Goal: Use online tool/utility: Use online tool/utility

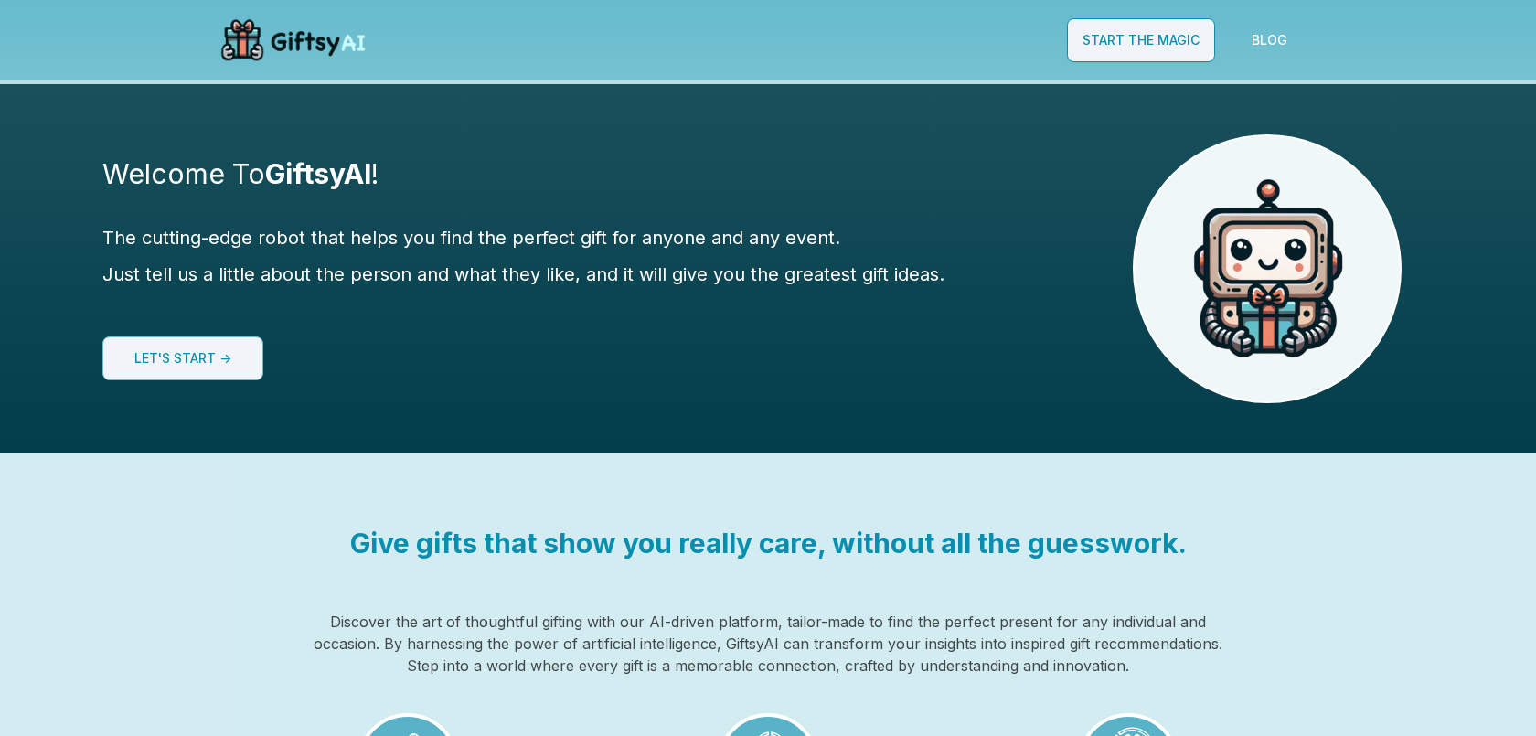
click at [1165, 31] on link "Start The Magic" at bounding box center [1141, 40] width 148 height 44
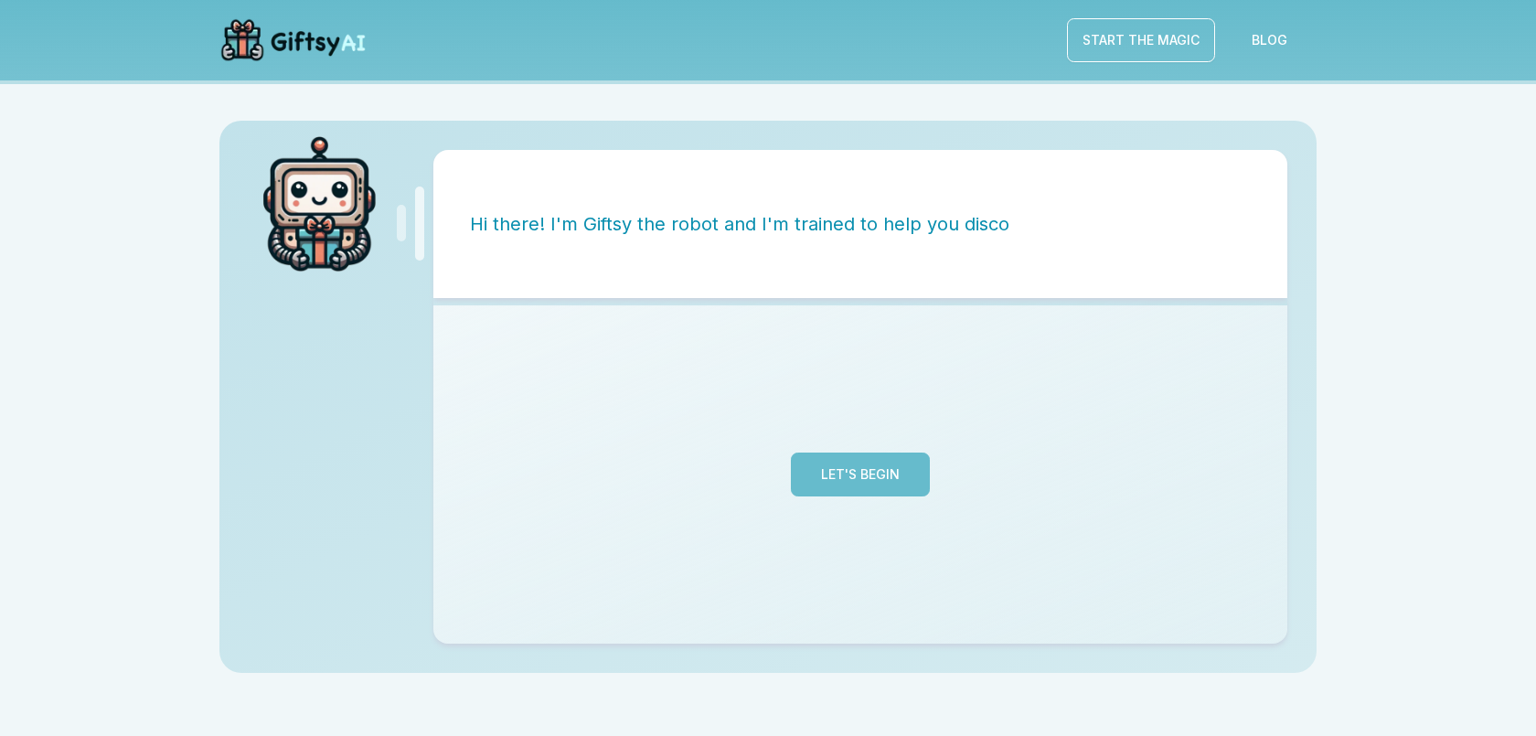
click at [892, 462] on button "Let's Begin" at bounding box center [860, 475] width 139 height 44
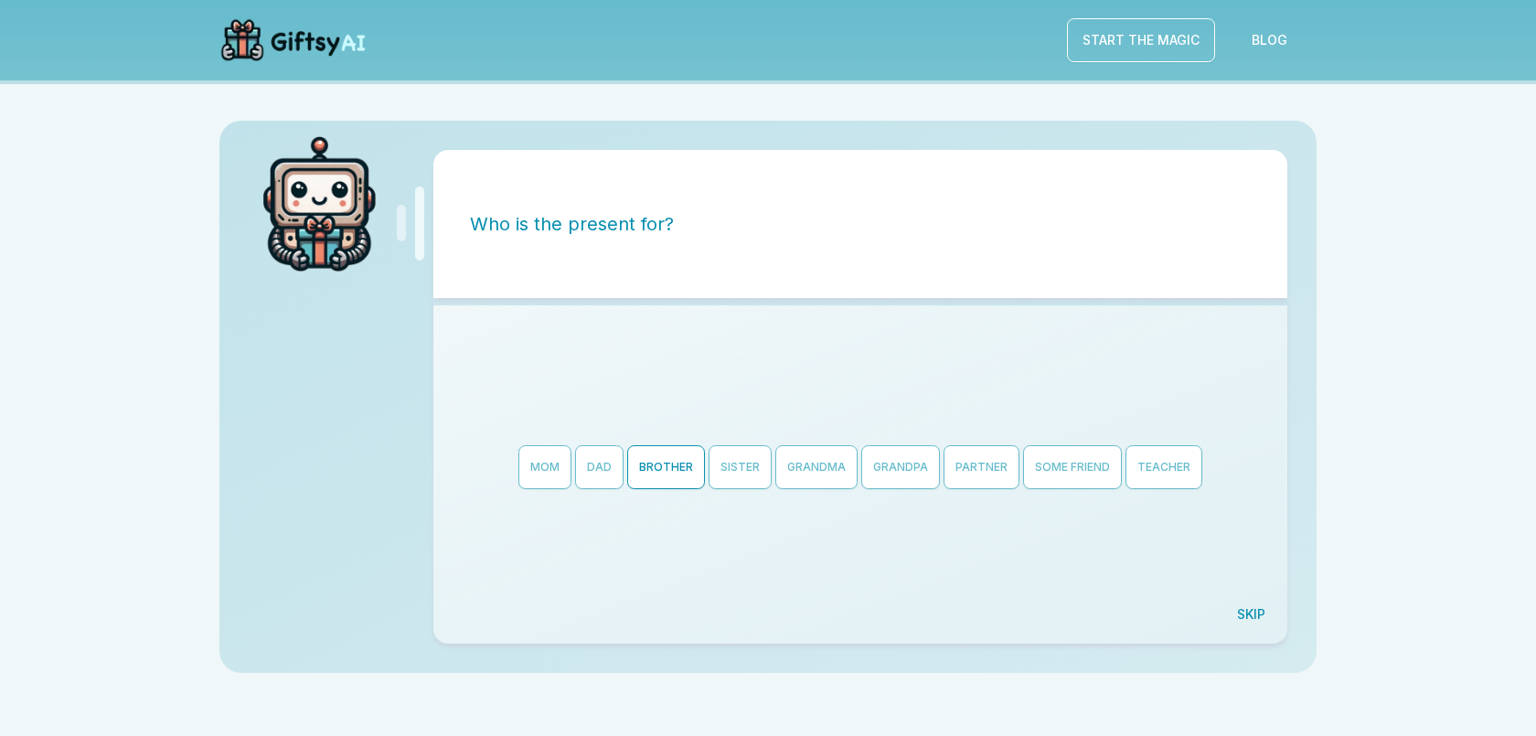
click at [662, 475] on button "Brother" at bounding box center [666, 467] width 78 height 44
click at [702, 435] on button "Graduation" at bounding box center [689, 444] width 100 height 44
click at [465, 615] on button "Back" at bounding box center [472, 615] width 62 height 44
click at [487, 447] on button "Birthday" at bounding box center [486, 444] width 81 height 44
click at [856, 461] on input "string" at bounding box center [860, 453] width 59 height 44
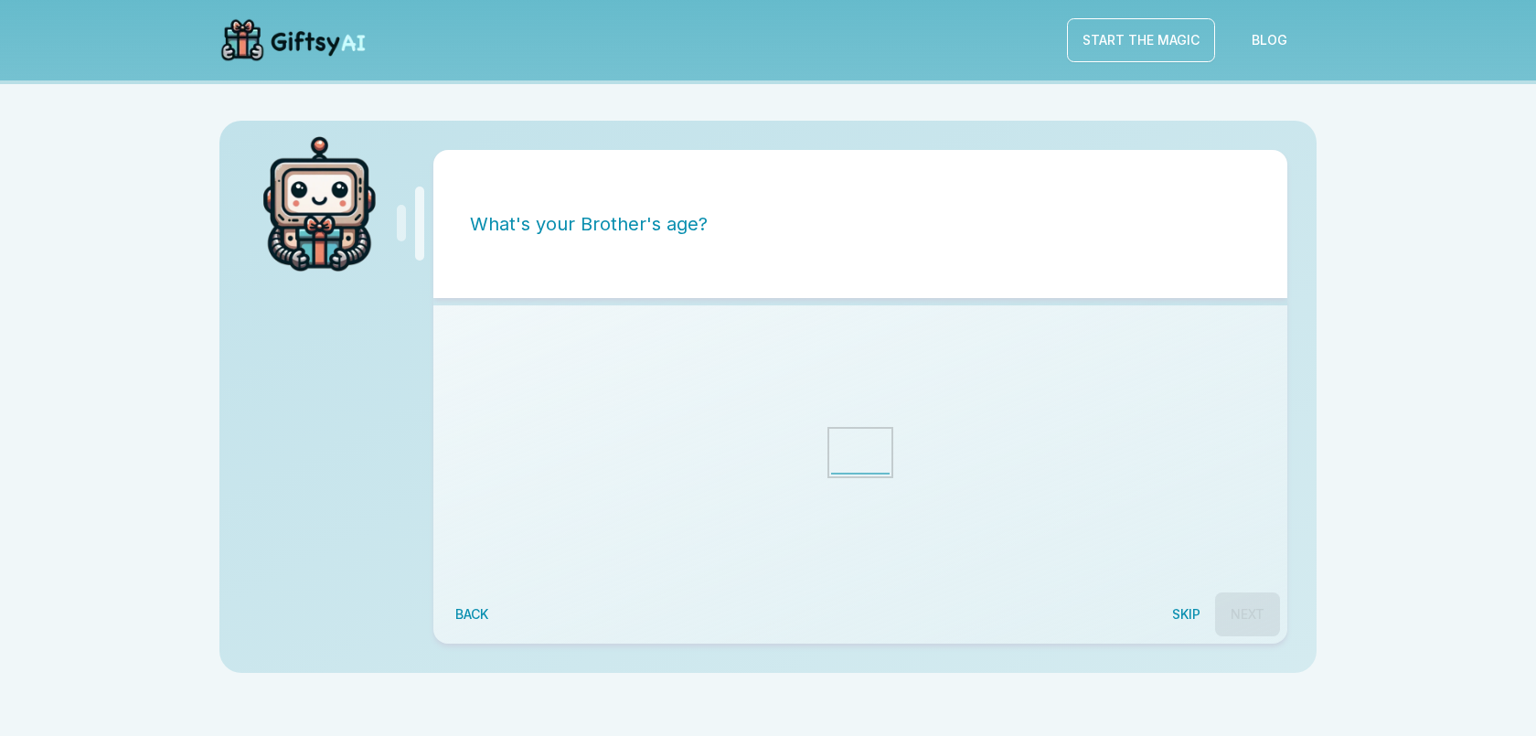
type input "*"
type input "**"
click at [1223, 588] on div at bounding box center [860, 453] width 839 height 280
click at [1239, 604] on button "Next" at bounding box center [1247, 615] width 65 height 44
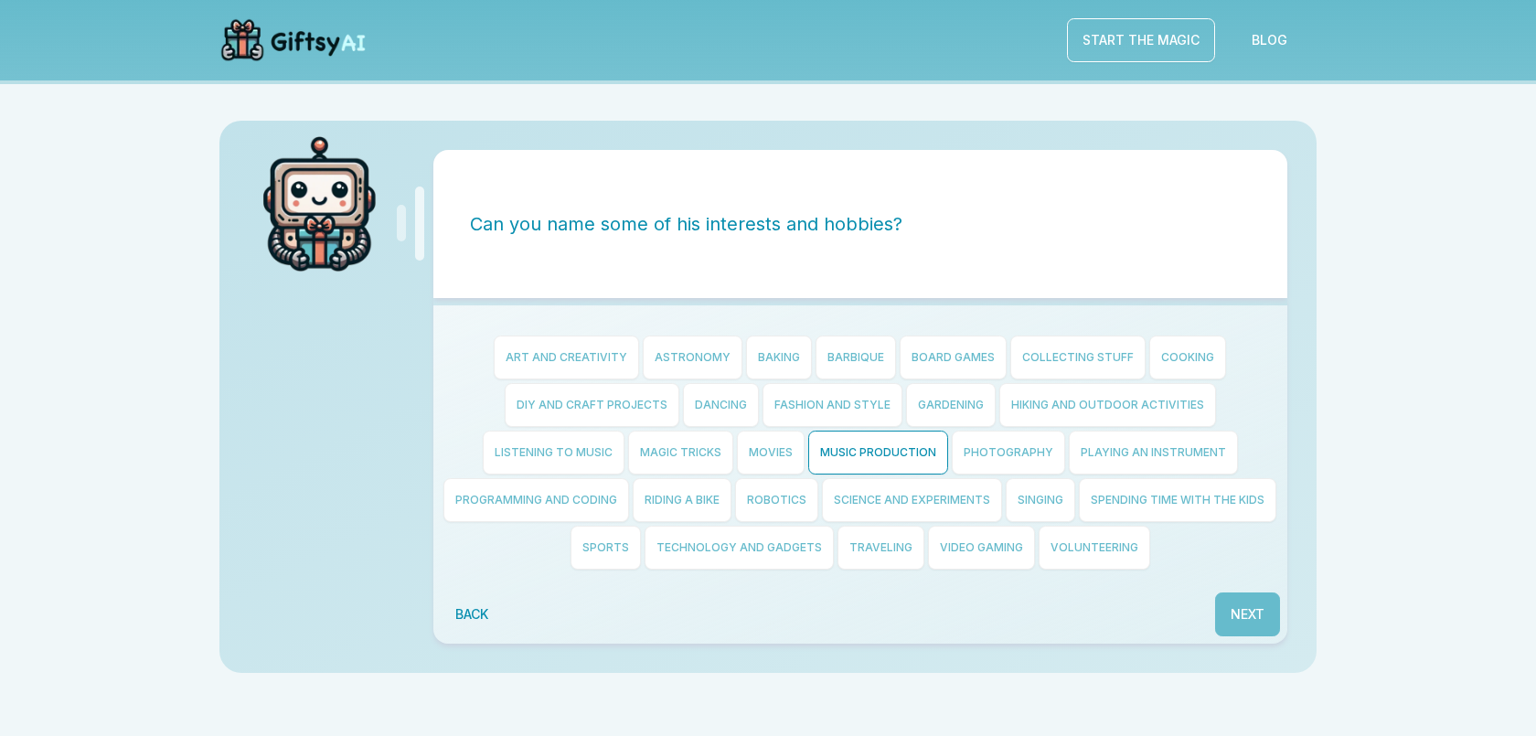
click at [892, 452] on button "Music Production" at bounding box center [878, 453] width 140 height 44
click at [996, 460] on button "Photography" at bounding box center [1008, 453] width 113 height 44
click at [1180, 368] on button "Cooking" at bounding box center [1187, 358] width 77 height 44
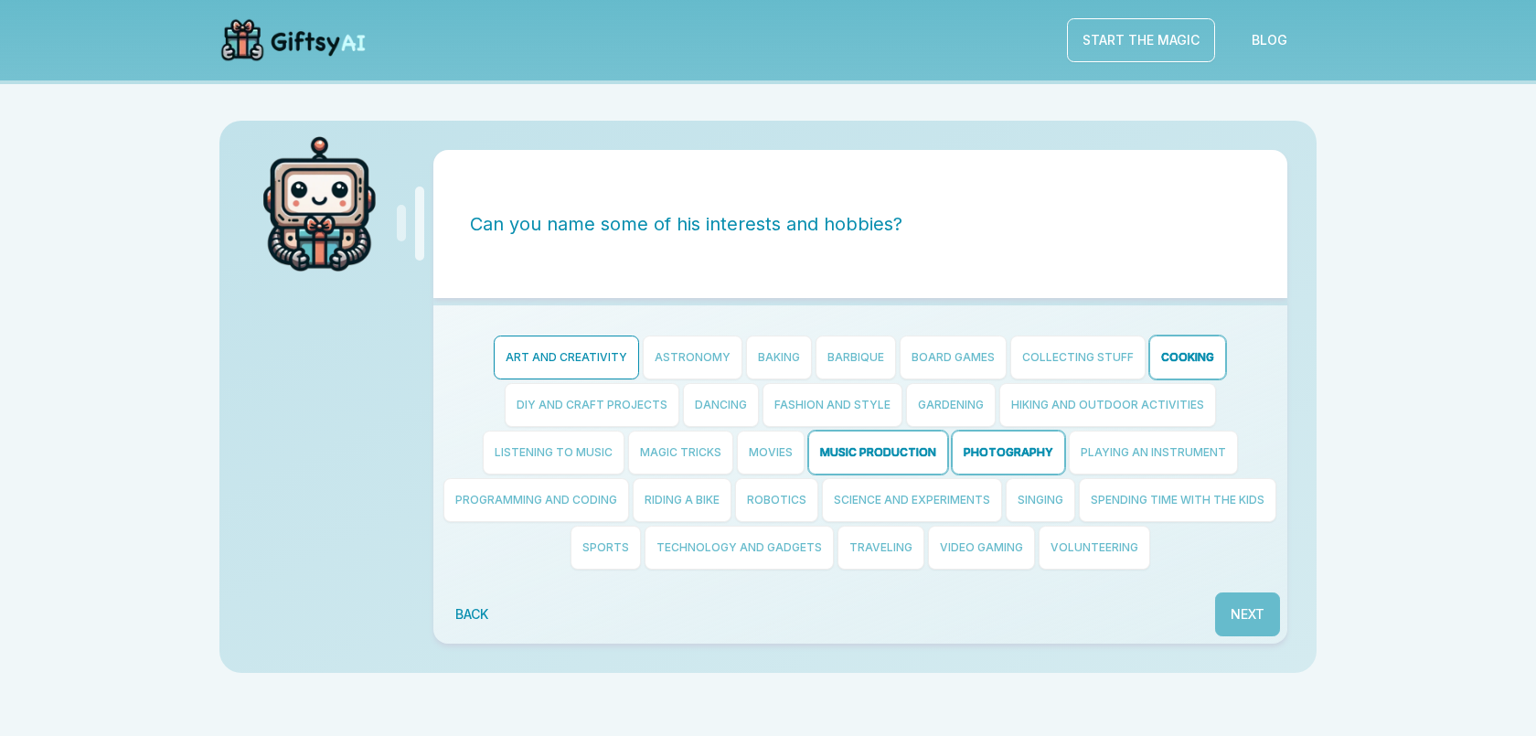
click at [572, 367] on button "Art and Creativity" at bounding box center [566, 358] width 145 height 44
click at [566, 507] on button "Programming and Coding" at bounding box center [536, 500] width 186 height 44
click at [1242, 609] on button "Next" at bounding box center [1247, 615] width 65 height 44
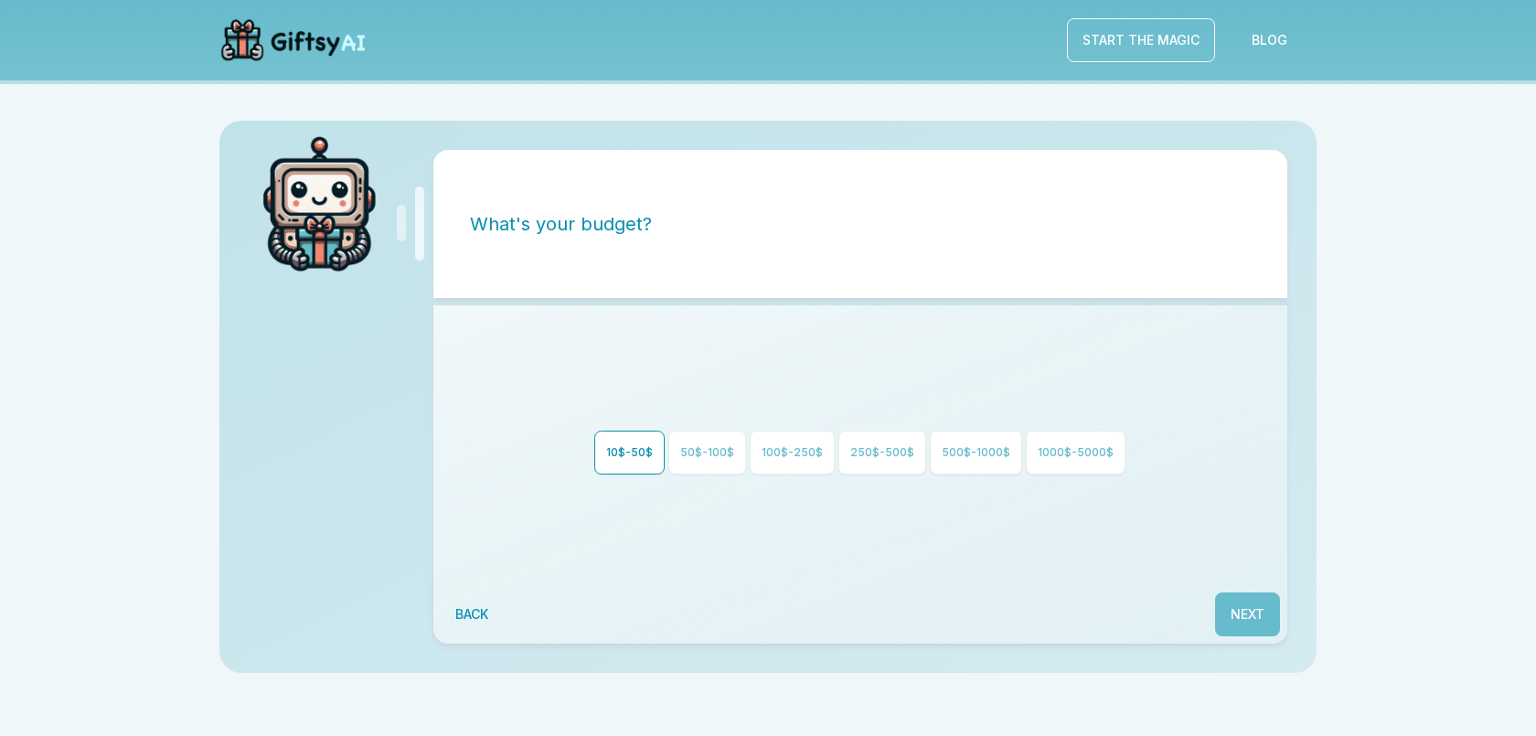
click at [627, 454] on button "10$-50$" at bounding box center [629, 453] width 70 height 44
click at [1264, 625] on button "Next" at bounding box center [1247, 615] width 65 height 44
click at [824, 445] on button "creative" at bounding box center [824, 453] width 79 height 44
click at [1262, 612] on button "Next" at bounding box center [1247, 615] width 65 height 44
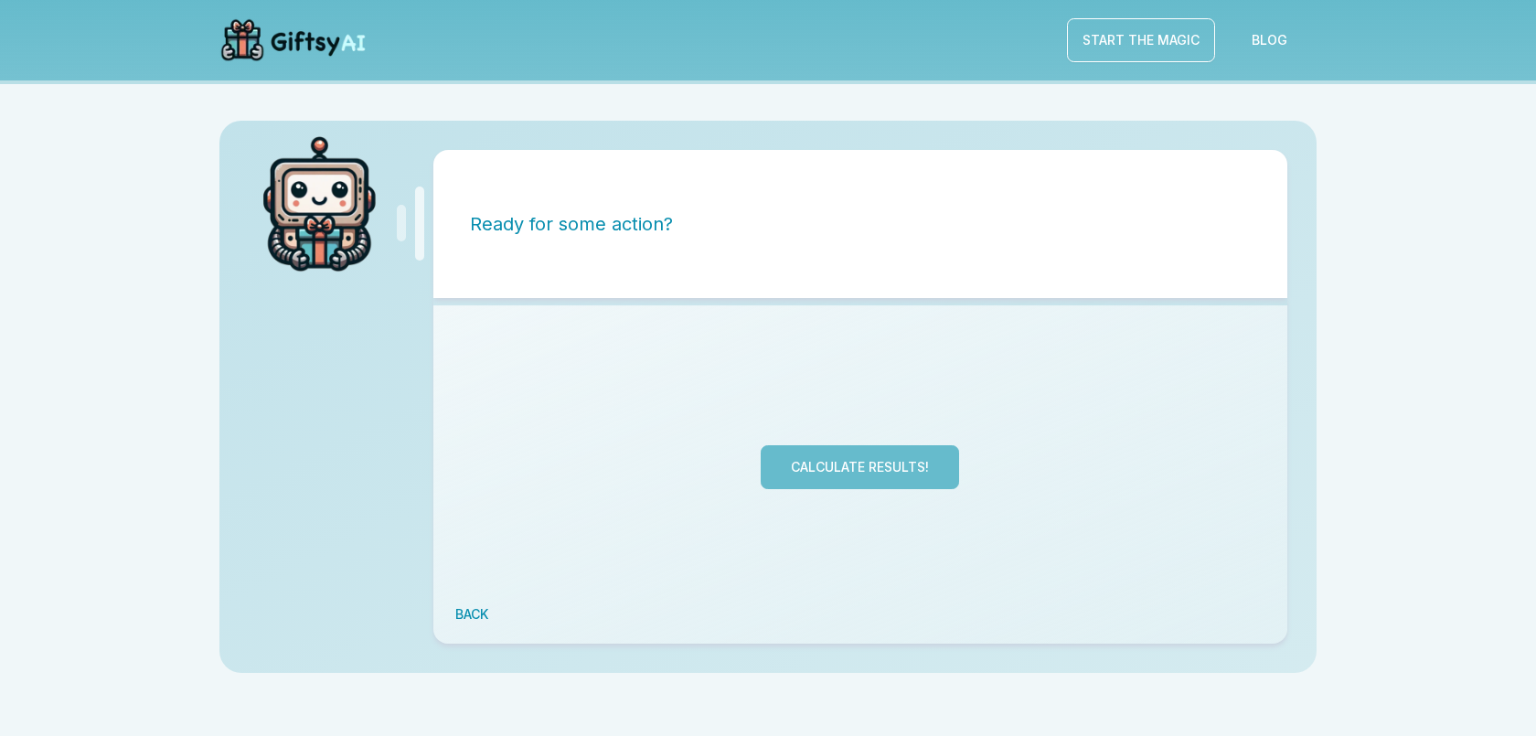
click at [838, 477] on button "Calculate Results!" at bounding box center [860, 467] width 198 height 44
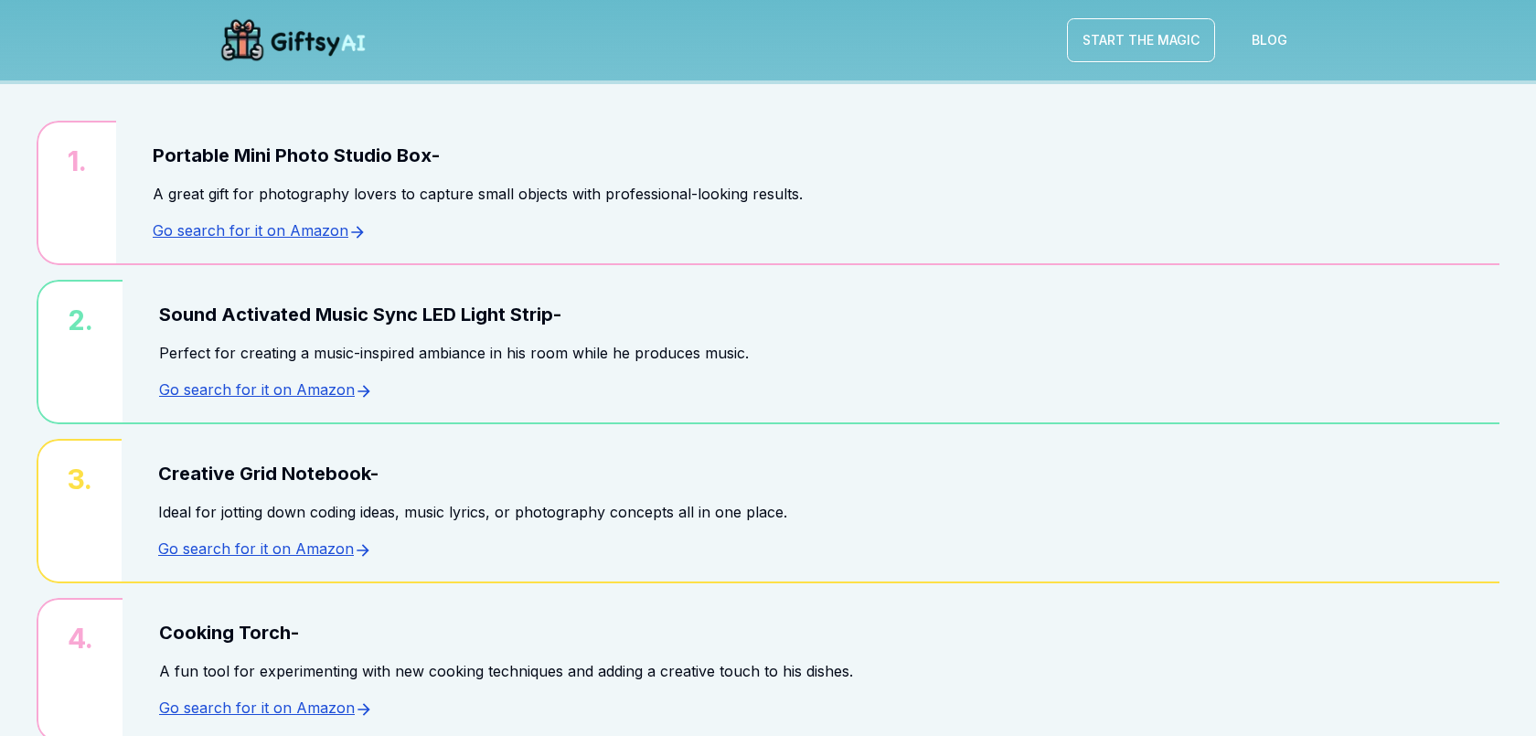
click at [317, 236] on link "Go search for it on Amazon" at bounding box center [260, 230] width 214 height 18
click at [304, 45] on img at bounding box center [292, 40] width 161 height 59
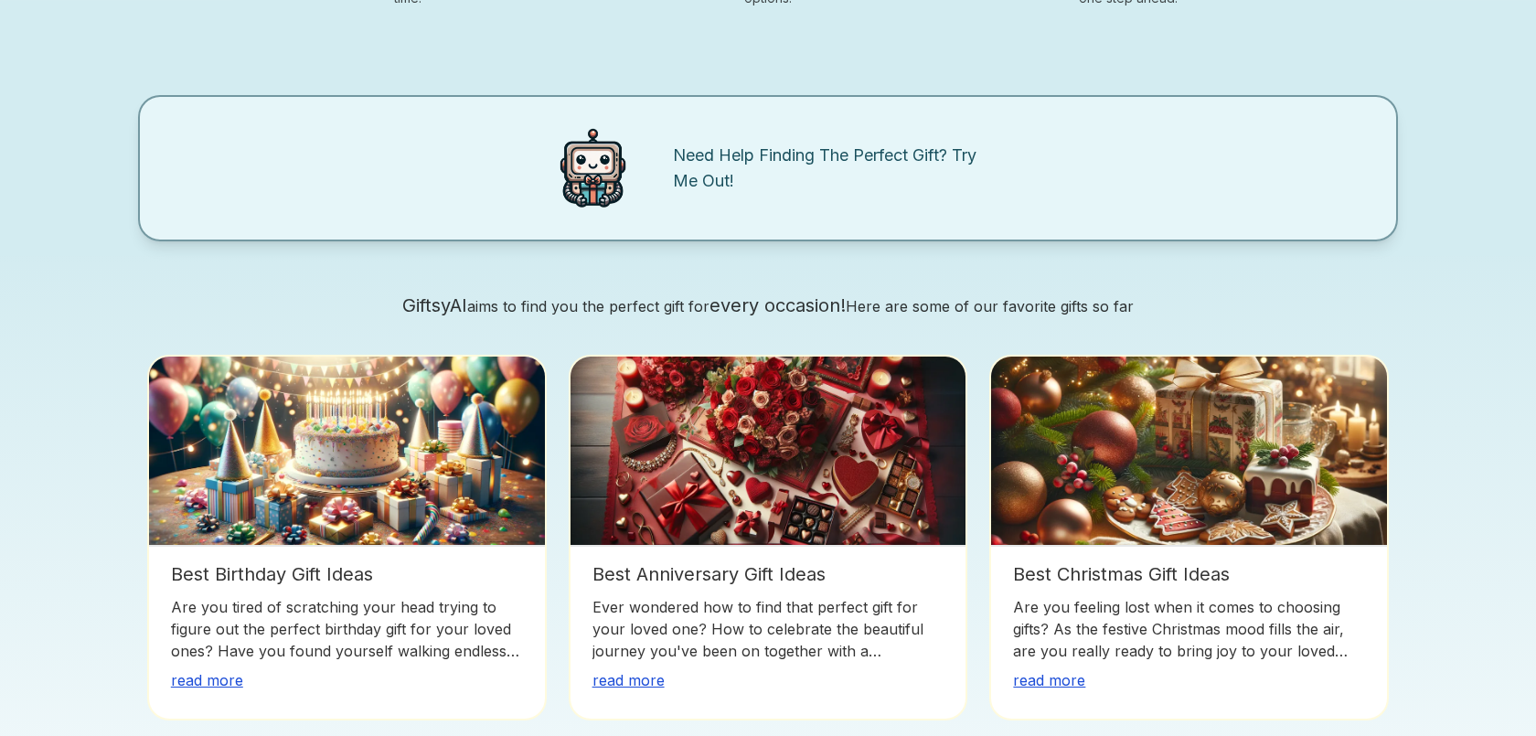
scroll to position [1444, 0]
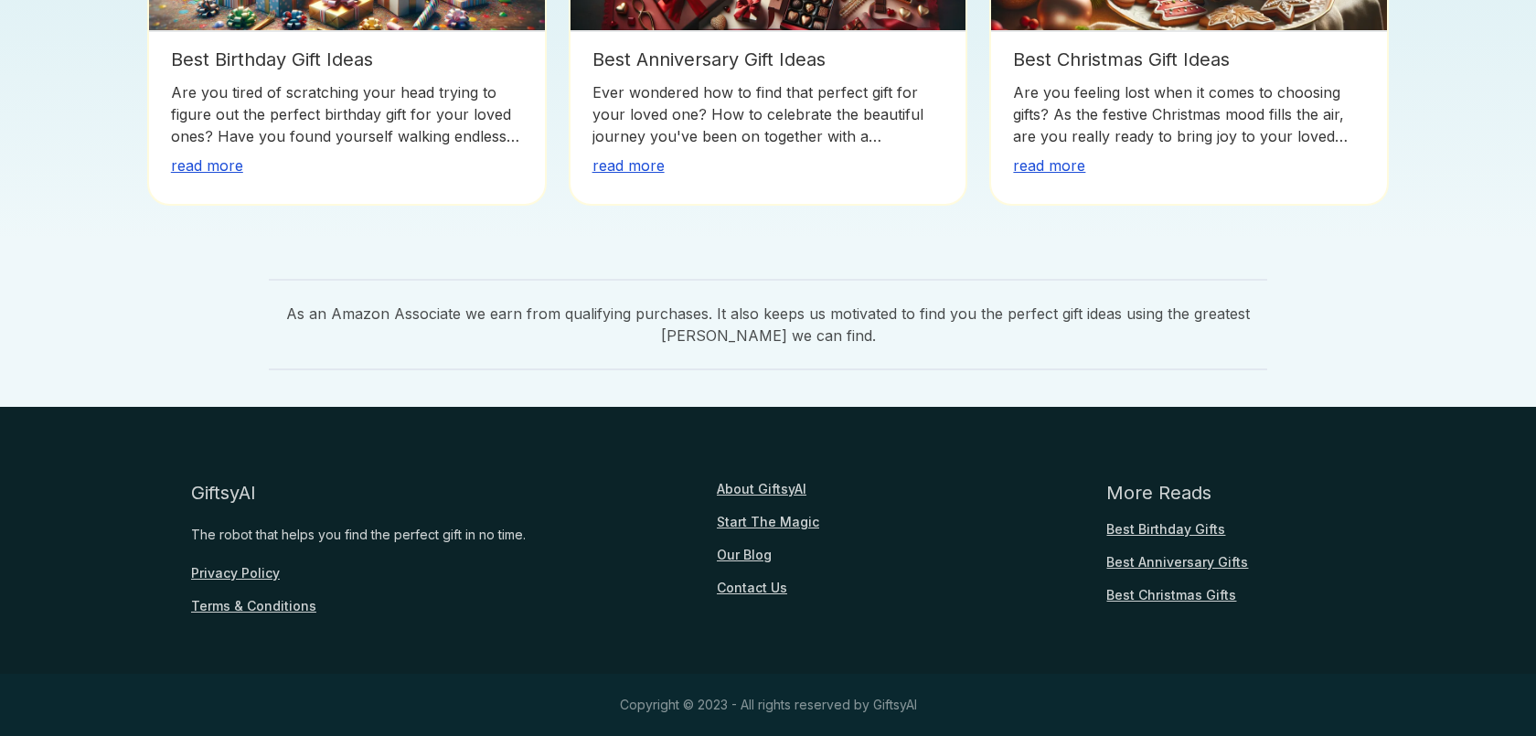
click at [768, 593] on link "Contact Us" at bounding box center [752, 588] width 70 height 18
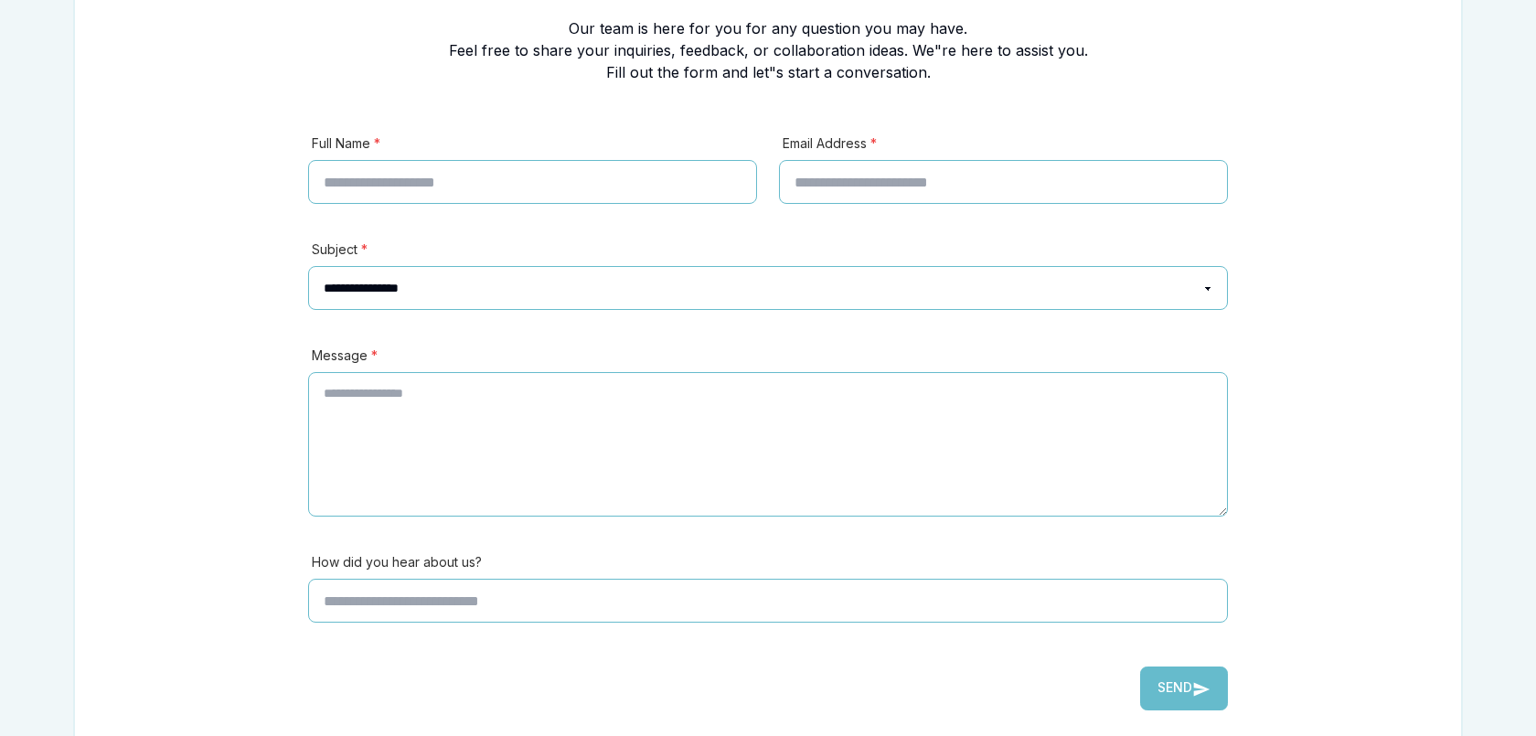
scroll to position [575, 0]
